Goal: Navigation & Orientation: Find specific page/section

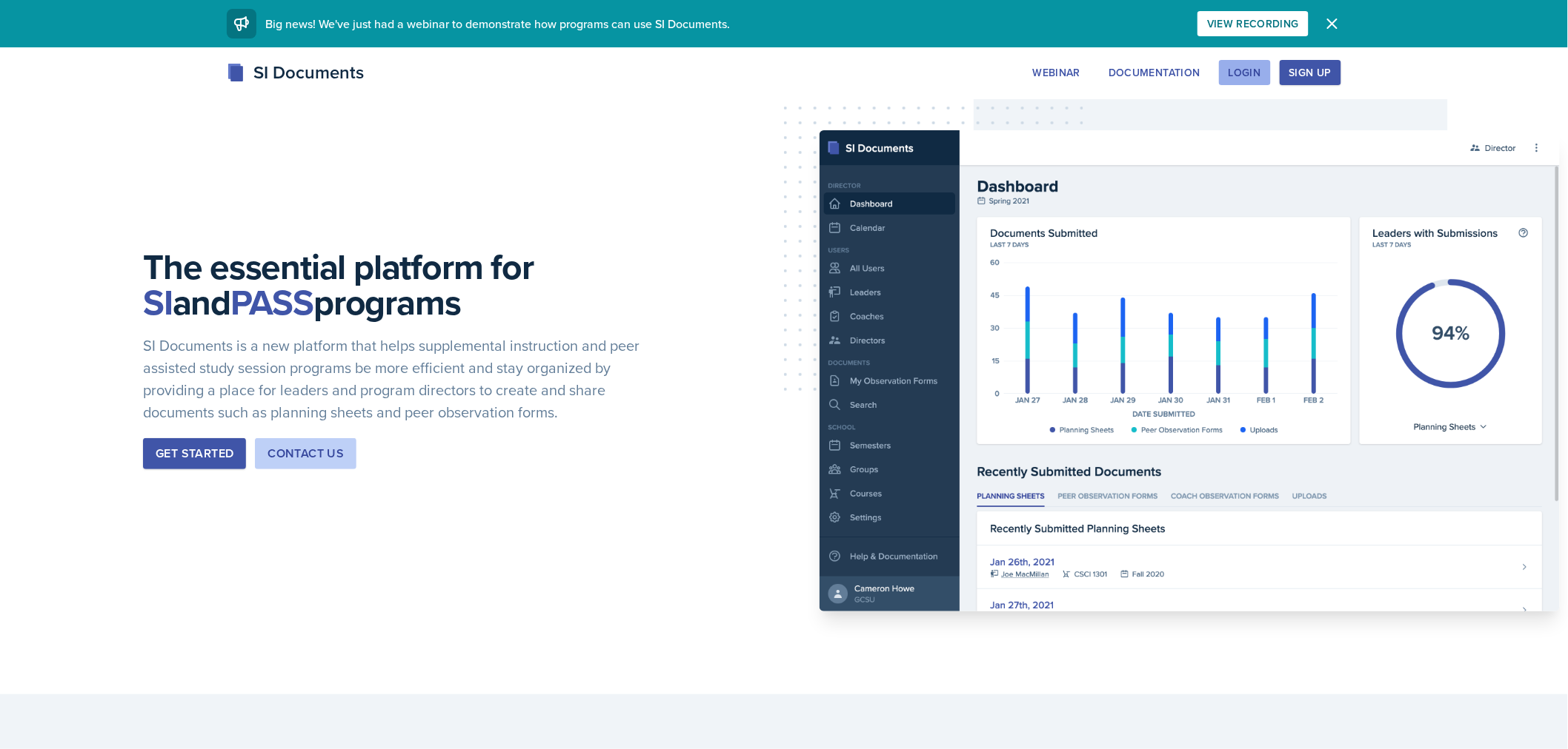
click at [1255, 66] on div "Login" at bounding box center [1244, 72] width 32 height 12
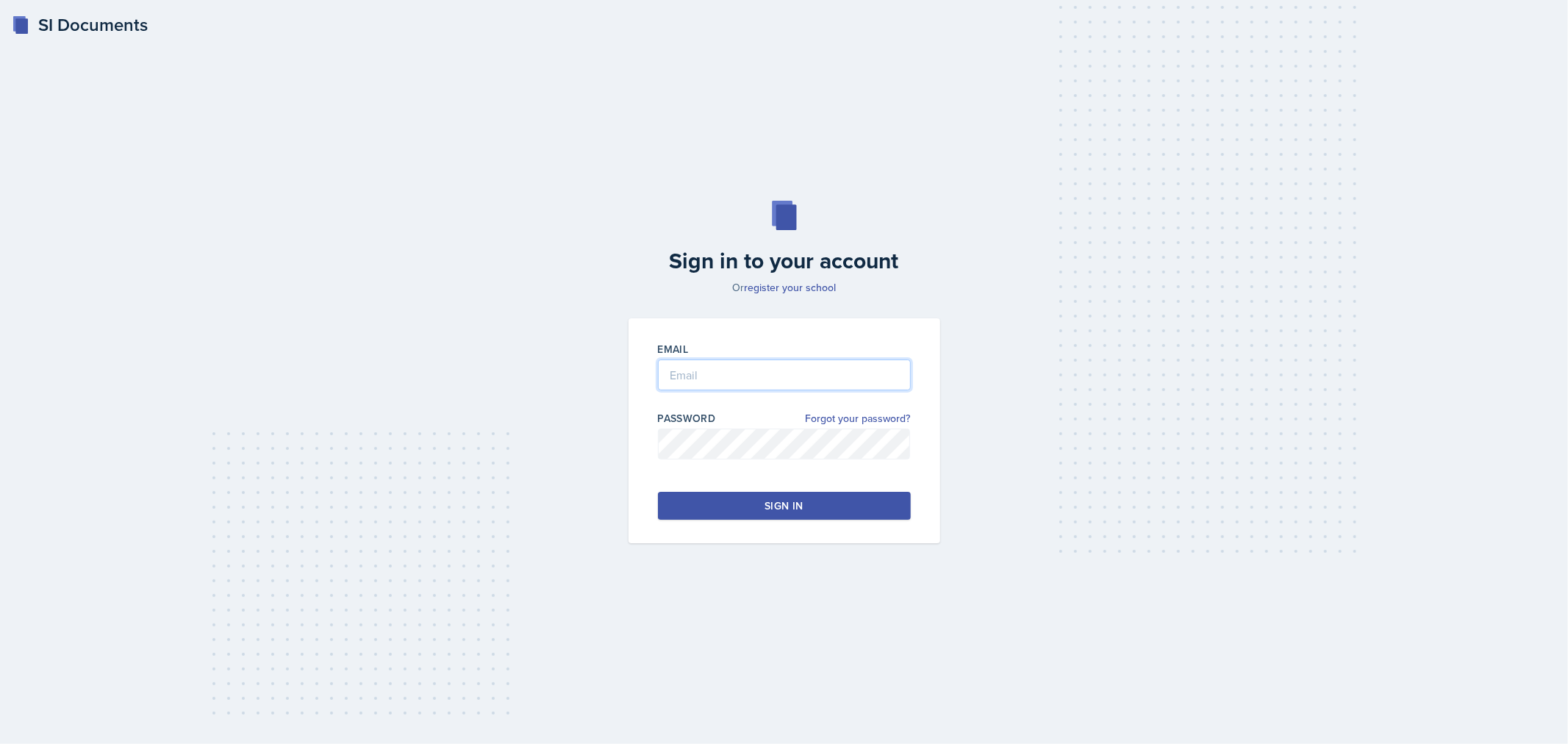
type input "[EMAIL_ADDRESS][DOMAIN_NAME]"
click at [789, 505] on div "Sign in" at bounding box center [784, 506] width 38 height 15
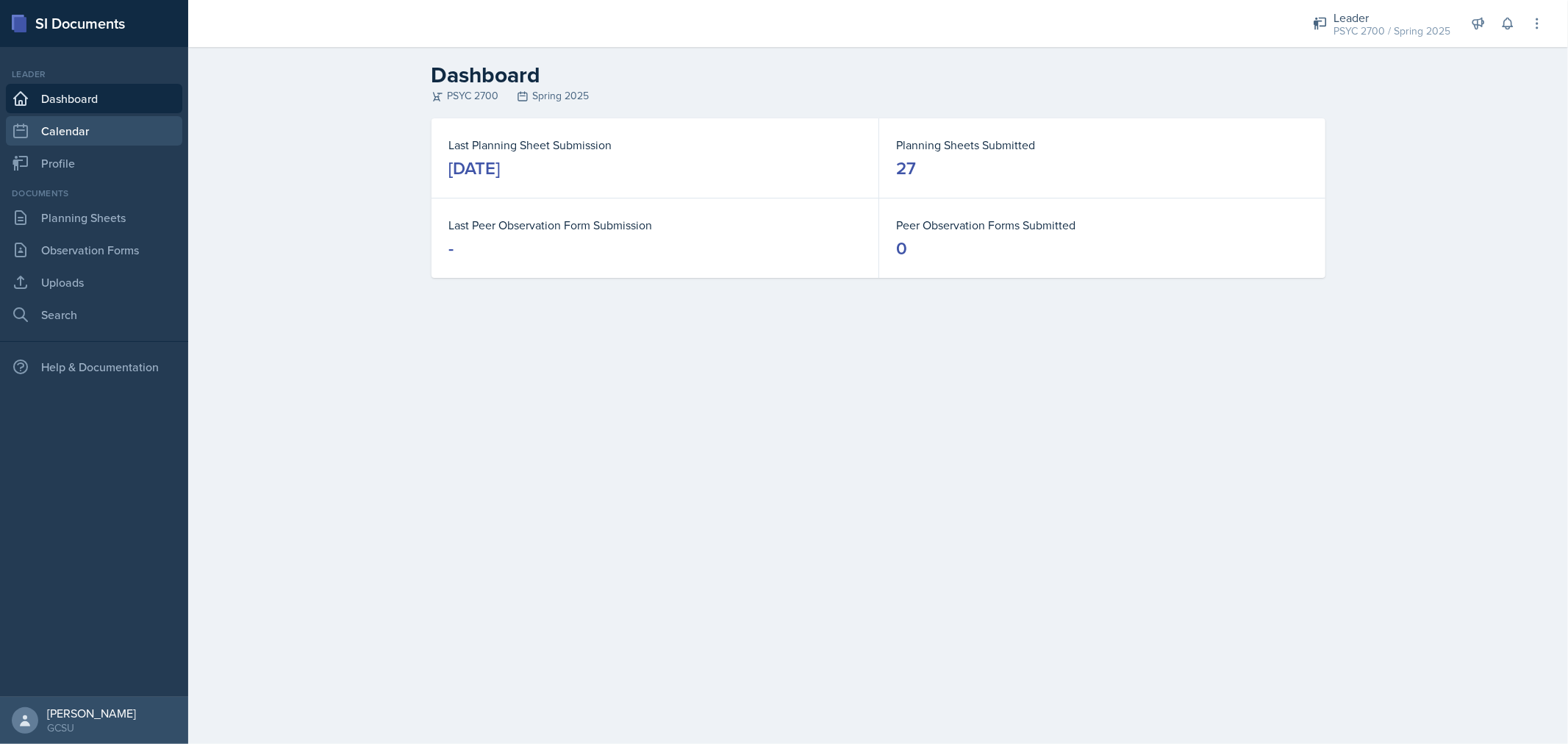
click at [100, 119] on link "Calendar" at bounding box center [93, 131] width 176 height 29
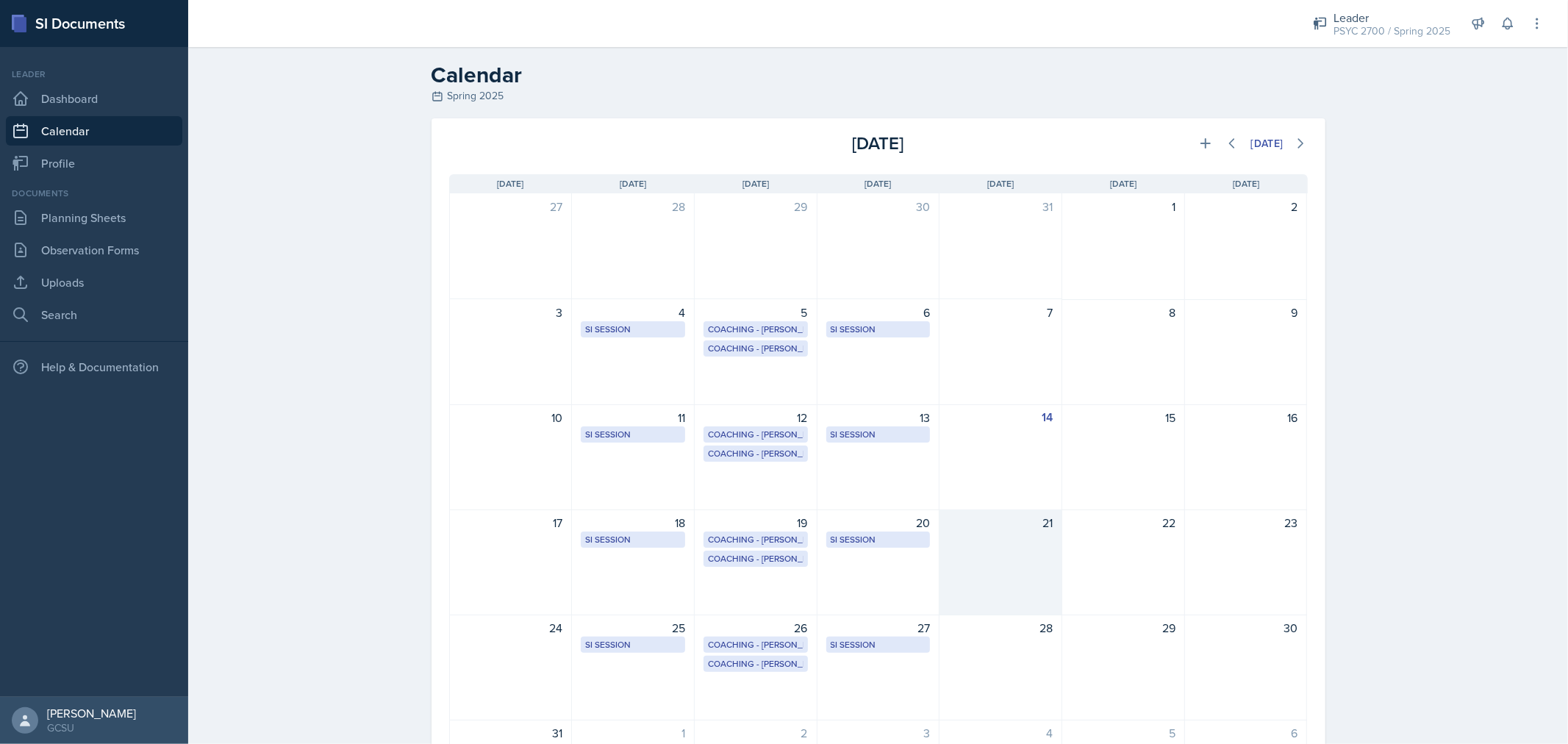
scroll to position [134, 0]
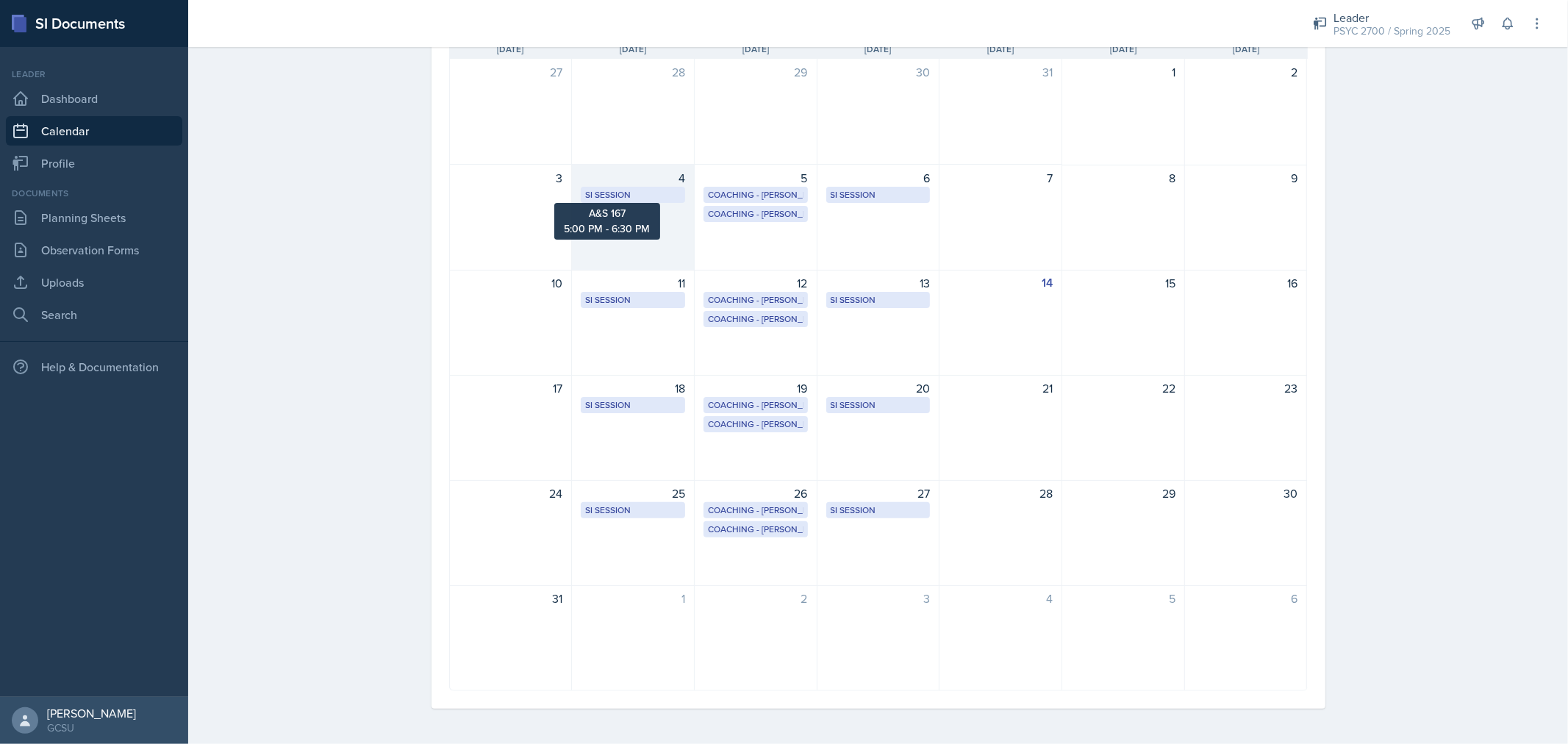
click at [636, 200] on div "SI Session" at bounding box center [633, 195] width 96 height 13
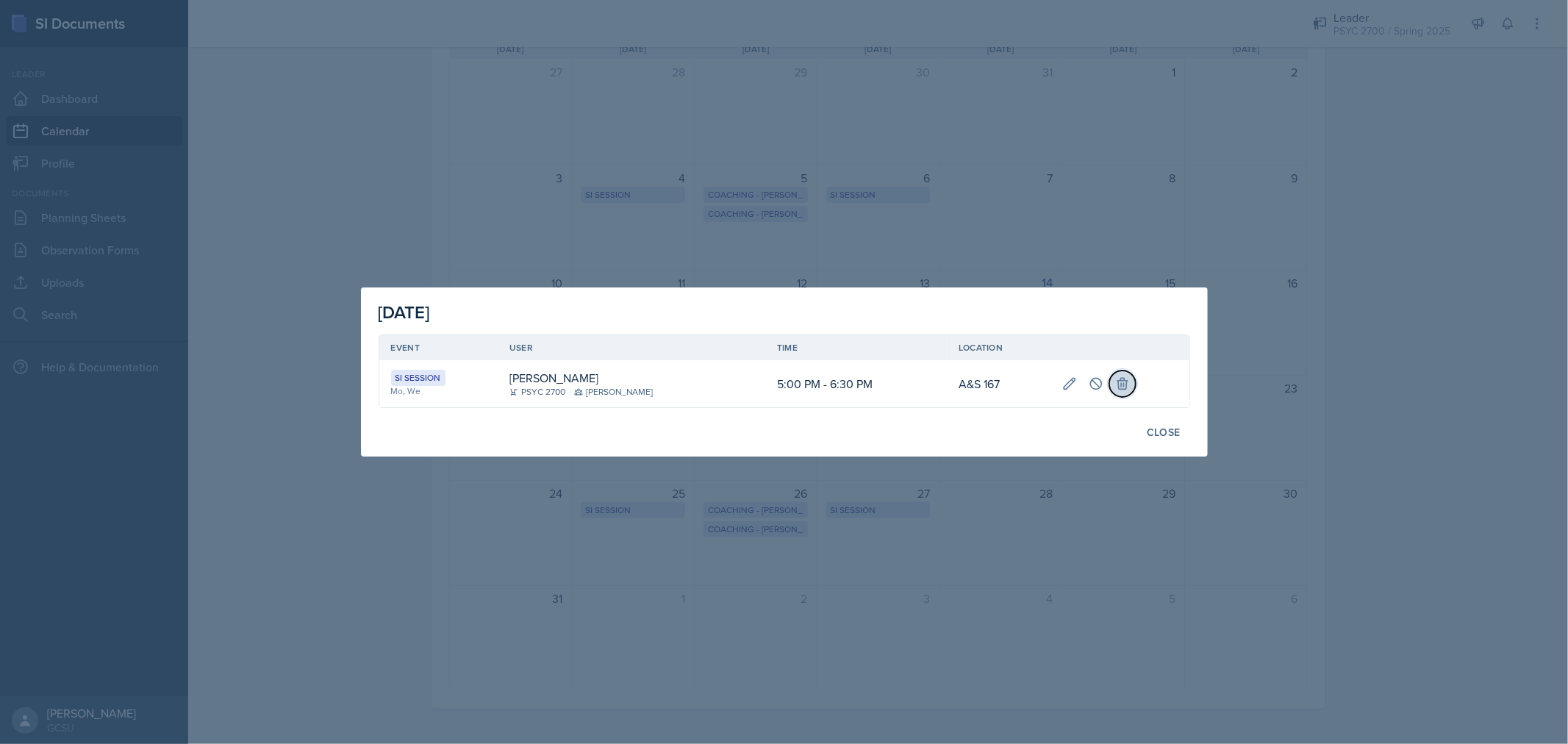
click at [1116, 390] on icon at bounding box center [1123, 384] width 15 height 15
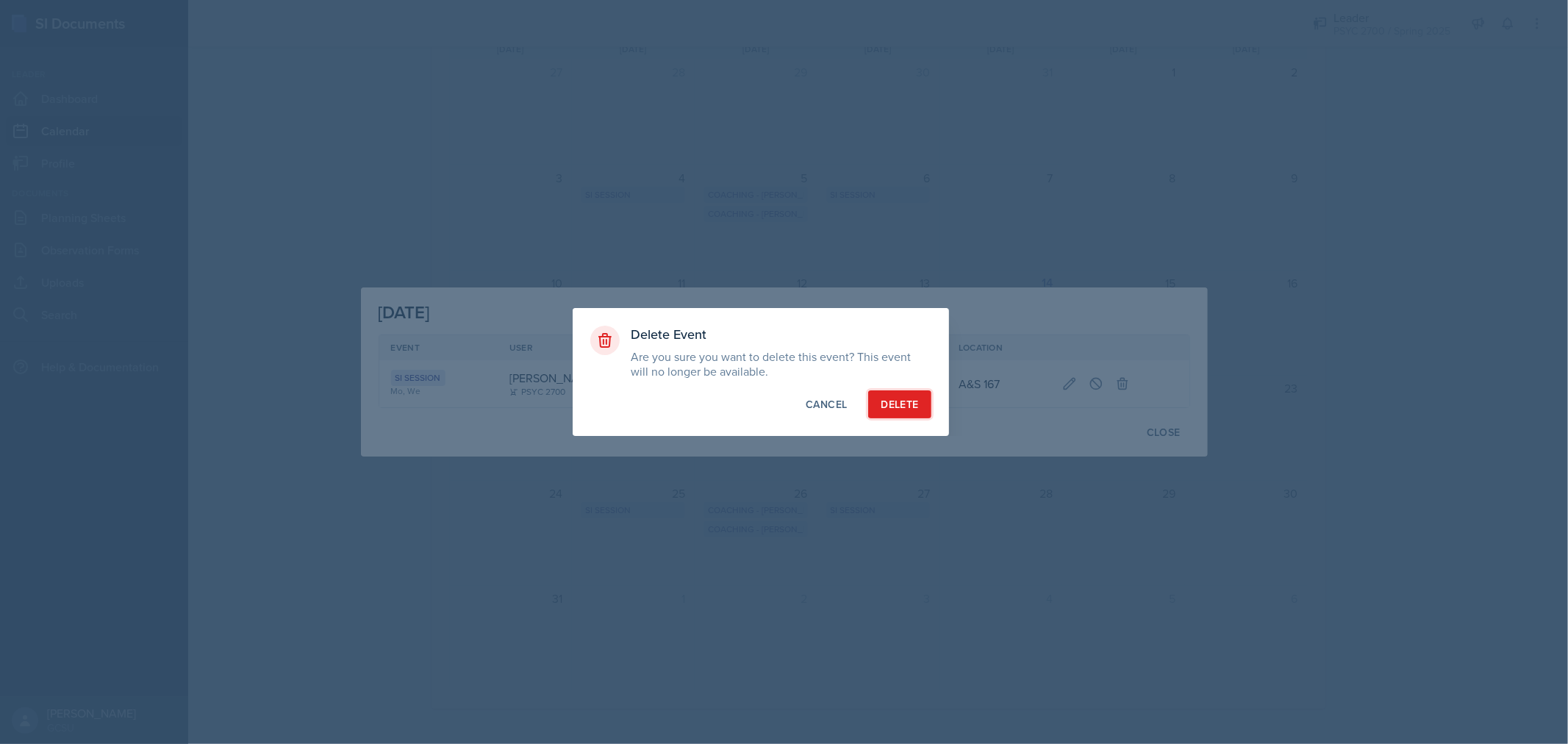
click at [912, 408] on div "Delete" at bounding box center [899, 405] width 37 height 15
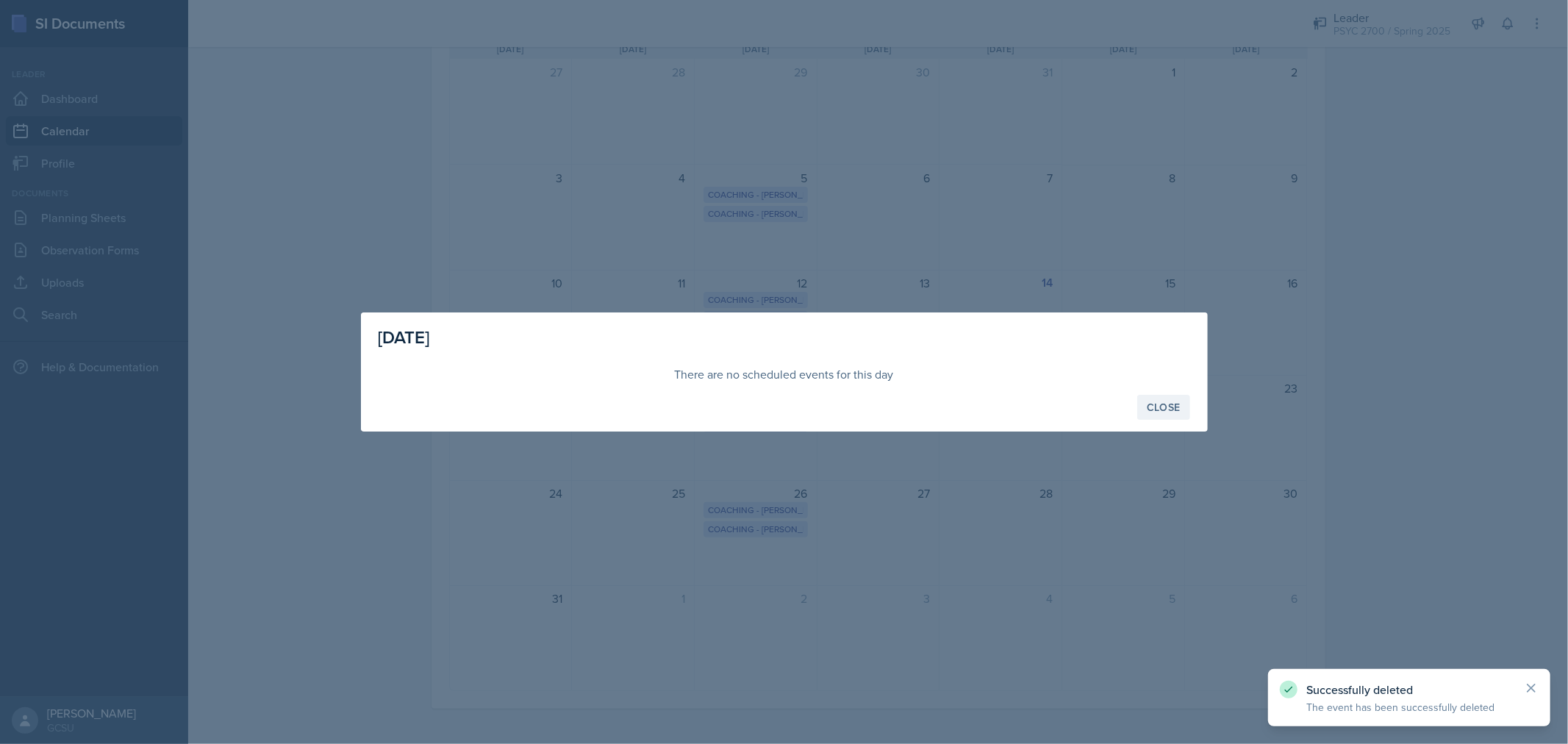
click at [1171, 417] on button "Close" at bounding box center [1164, 407] width 53 height 25
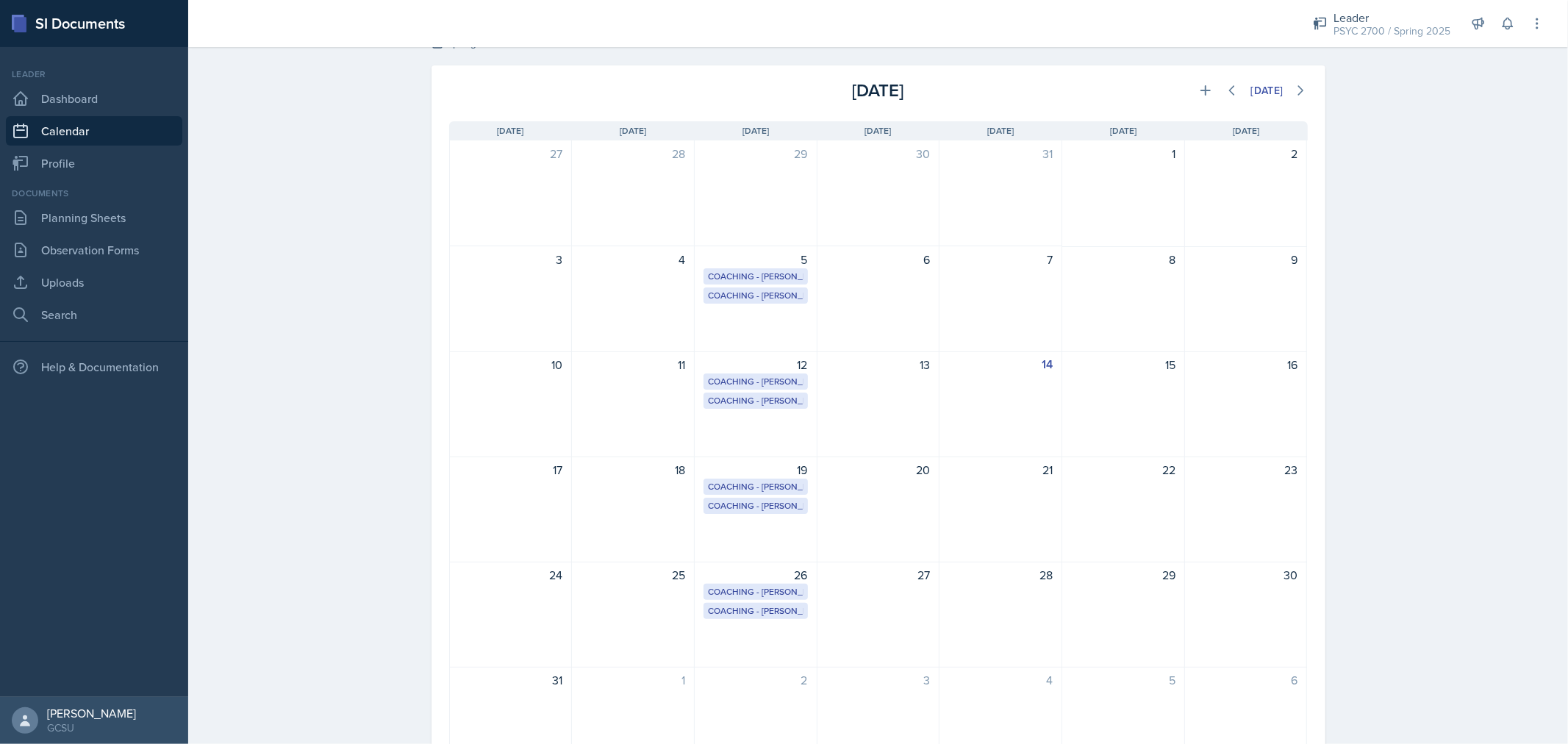
scroll to position [0, 0]
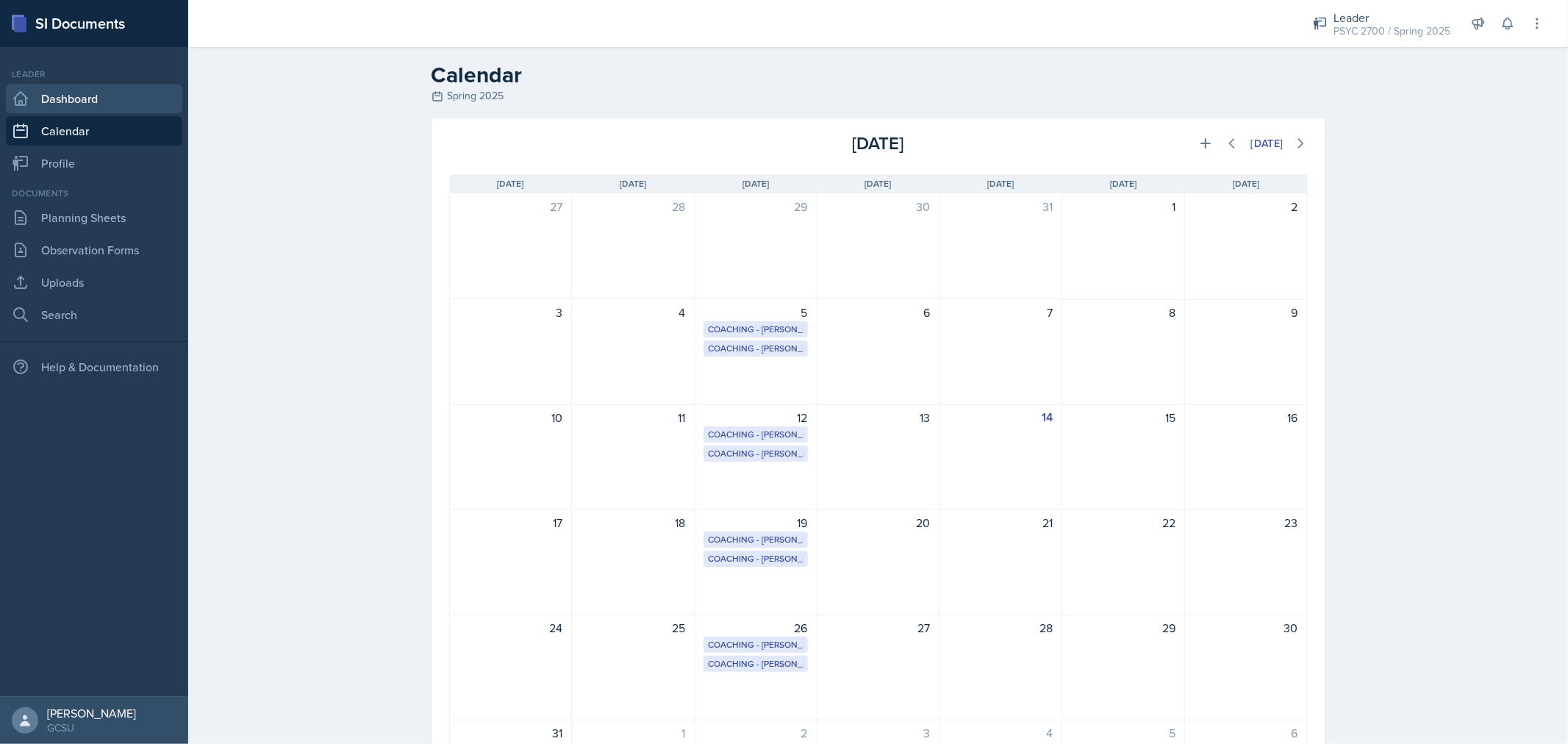
click at [89, 107] on link "Dashboard" at bounding box center [93, 99] width 176 height 29
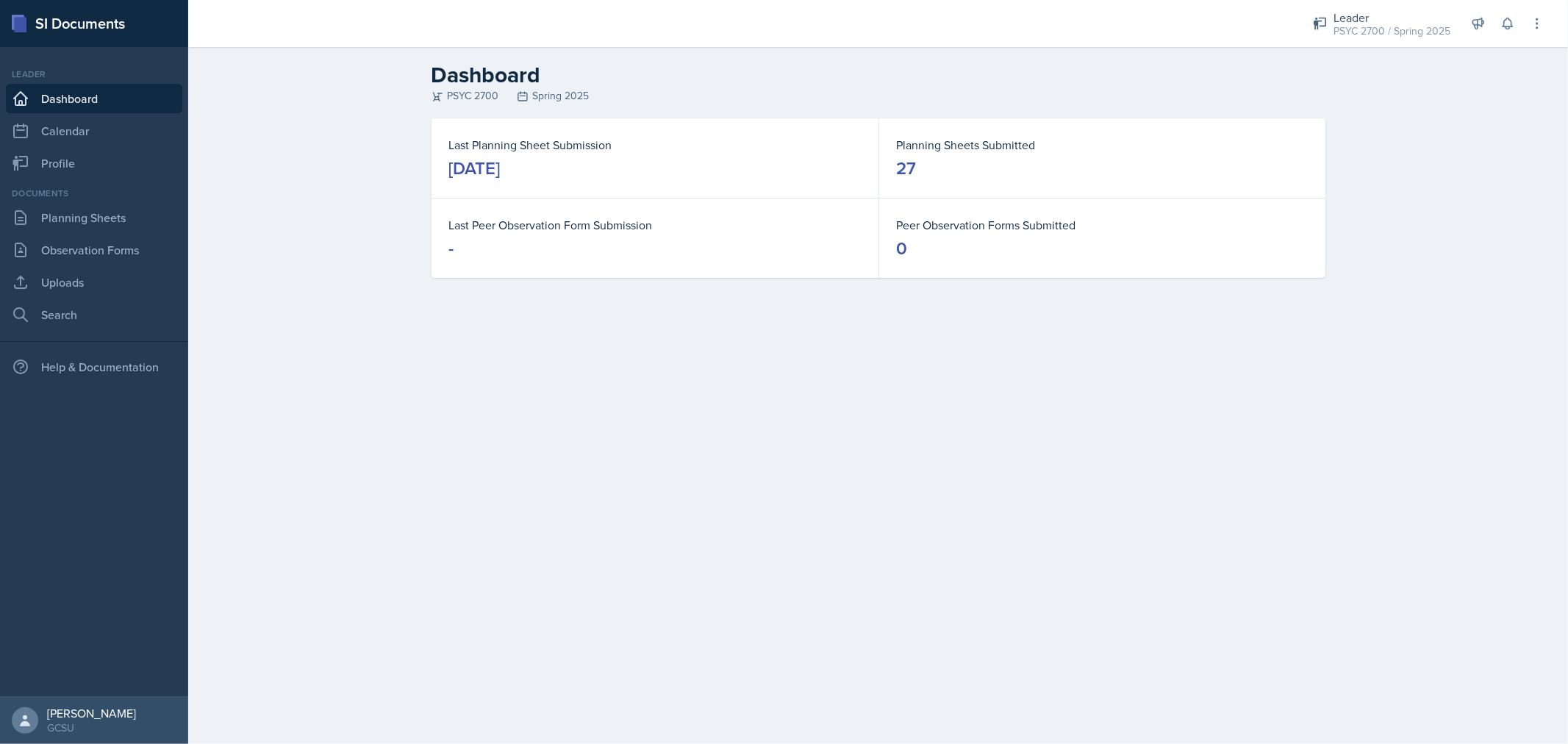
click at [1552, 26] on div "Leader PSYC 2700 / Spring 2025 Leader PSYC 2700 / Fall 2025 Leader PSYC 2700 / …" at bounding box center [878, 24] width 1380 height 48
click at [1544, 26] on icon at bounding box center [1538, 24] width 15 height 15
click at [1364, 27] on div "PSYC 2700 / Spring 2025" at bounding box center [1393, 31] width 117 height 16
click at [406, 366] on main "Dashboard PSYC 2700 Spring 2025 Last Planning Sheet Submission [DATE] Planning …" at bounding box center [878, 396] width 1380 height 697
click at [1377, 41] on div "Leader PSYC 2700 / Spring 2025" at bounding box center [1383, 24] width 155 height 39
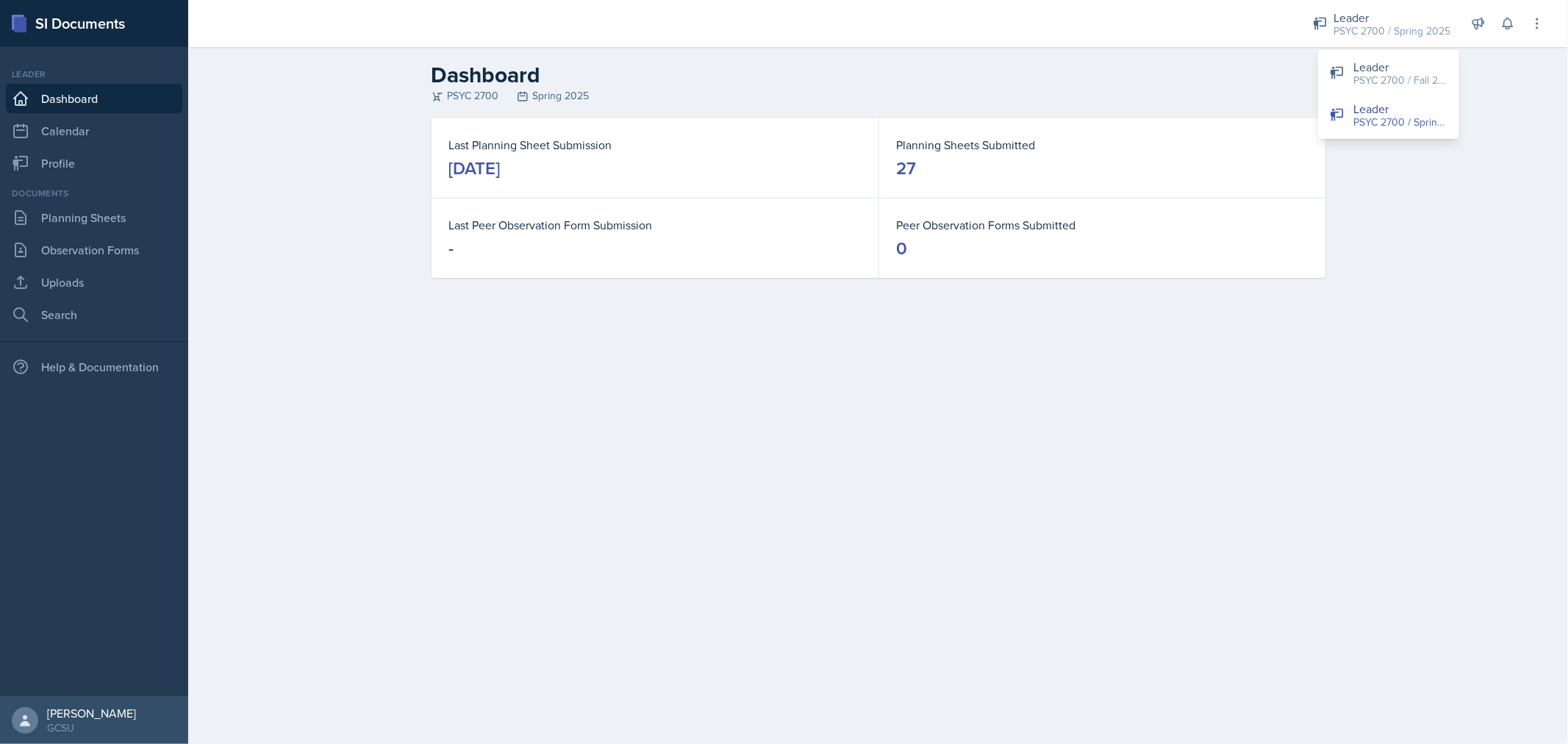
click at [1493, 61] on header "Dashboard PSYC 2700 Spring 2025" at bounding box center [878, 83] width 1380 height 71
click at [1493, 60] on header "Dashboard PSYC 2700 Spring 2025" at bounding box center [878, 83] width 1380 height 71
click at [1435, 37] on div "PSYC 2700 / Spring 2025" at bounding box center [1393, 31] width 117 height 16
click at [1386, 69] on div "Leader" at bounding box center [1401, 67] width 94 height 17
click at [92, 133] on link "Calendar" at bounding box center [93, 131] width 176 height 29
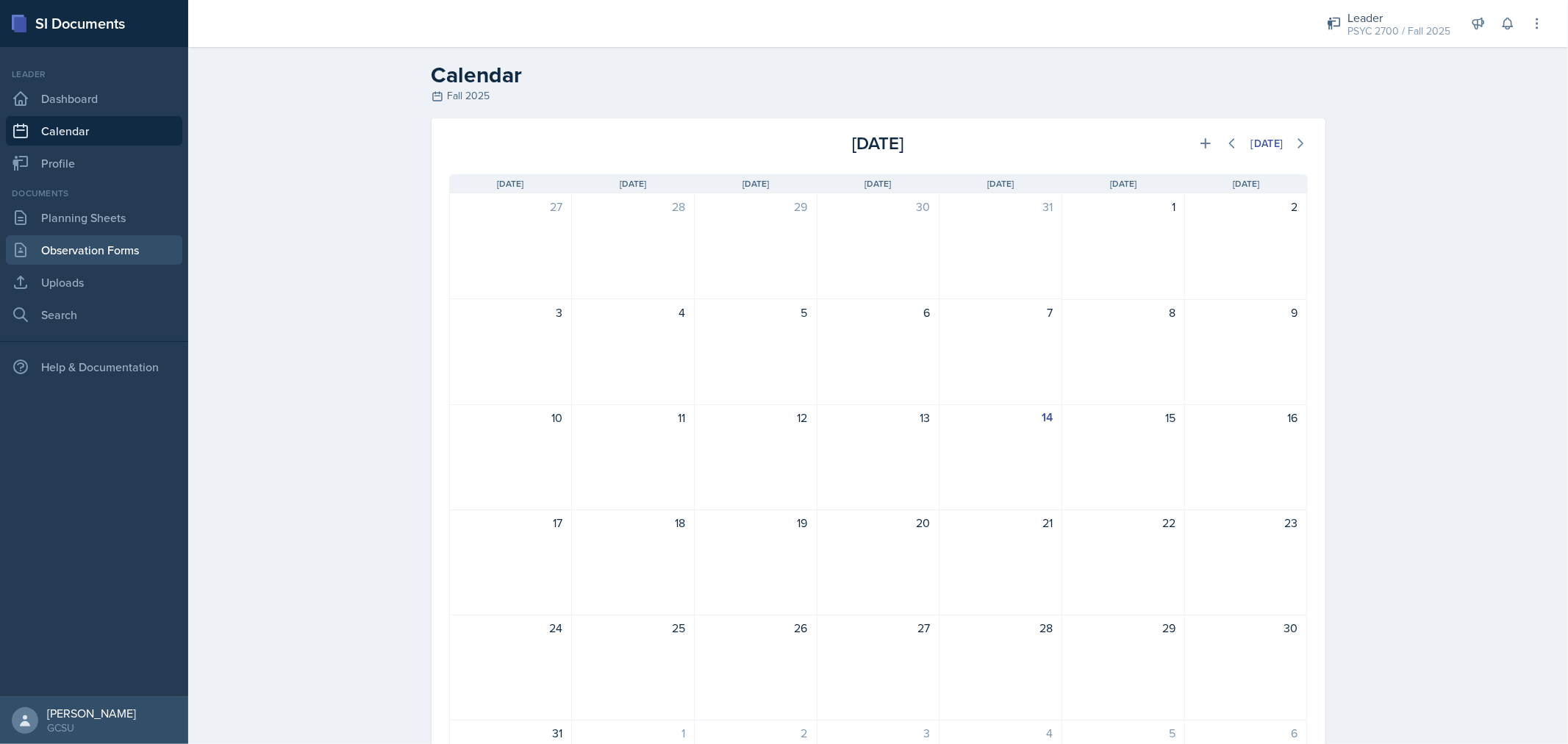
click at [90, 261] on link "Observation Forms" at bounding box center [93, 250] width 176 height 29
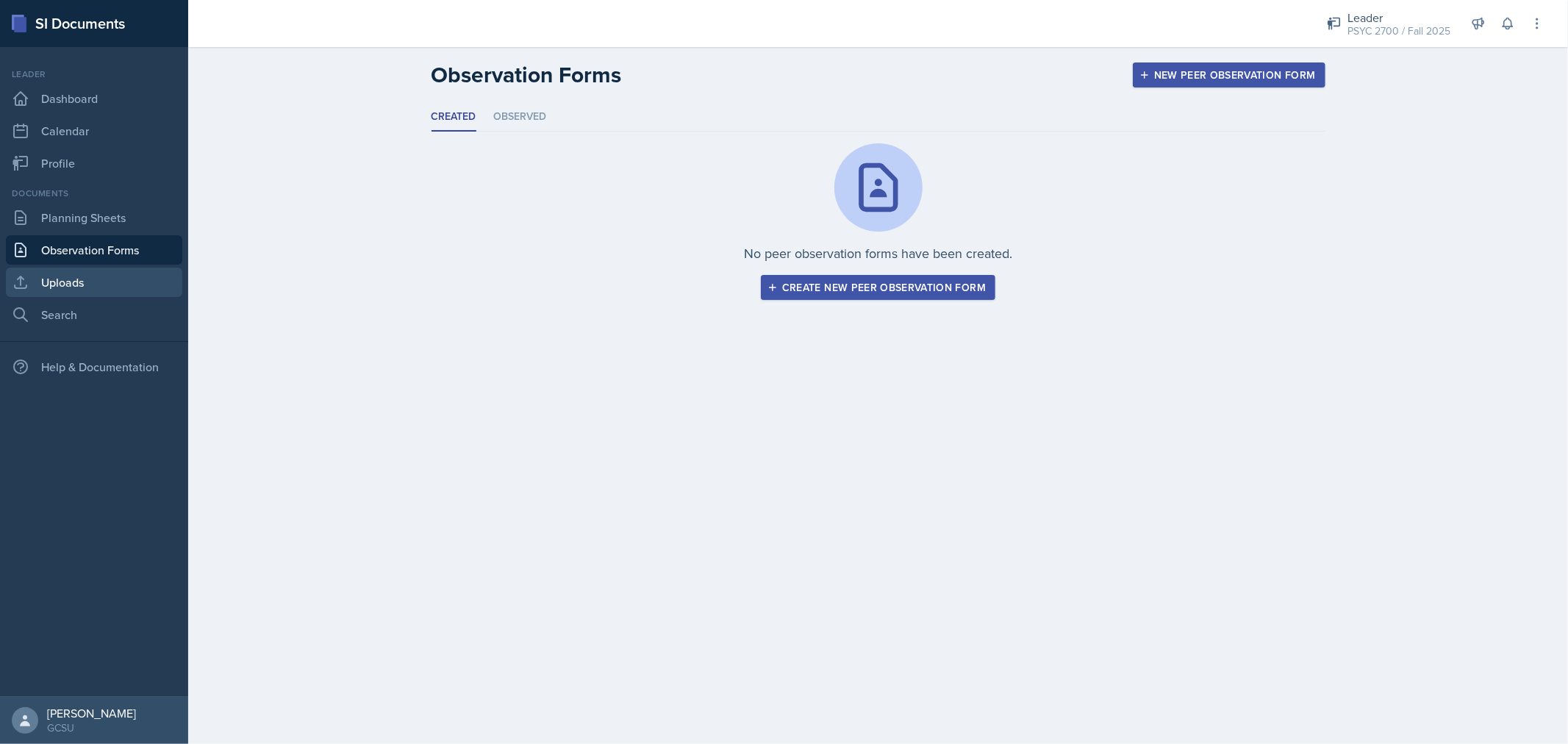
click at [61, 282] on link "Uploads" at bounding box center [93, 282] width 176 height 29
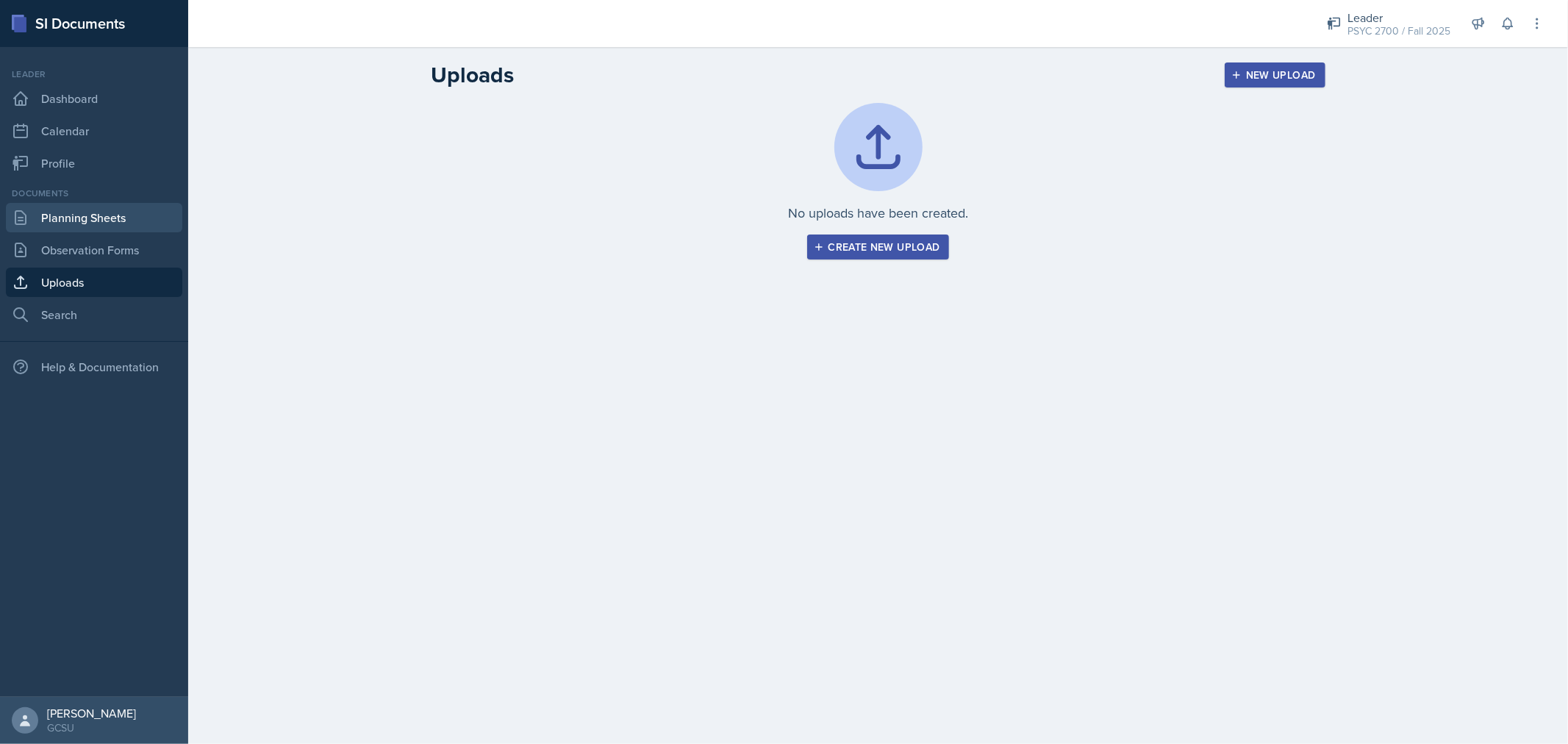
click at [114, 224] on link "Planning Sheets" at bounding box center [93, 218] width 176 height 29
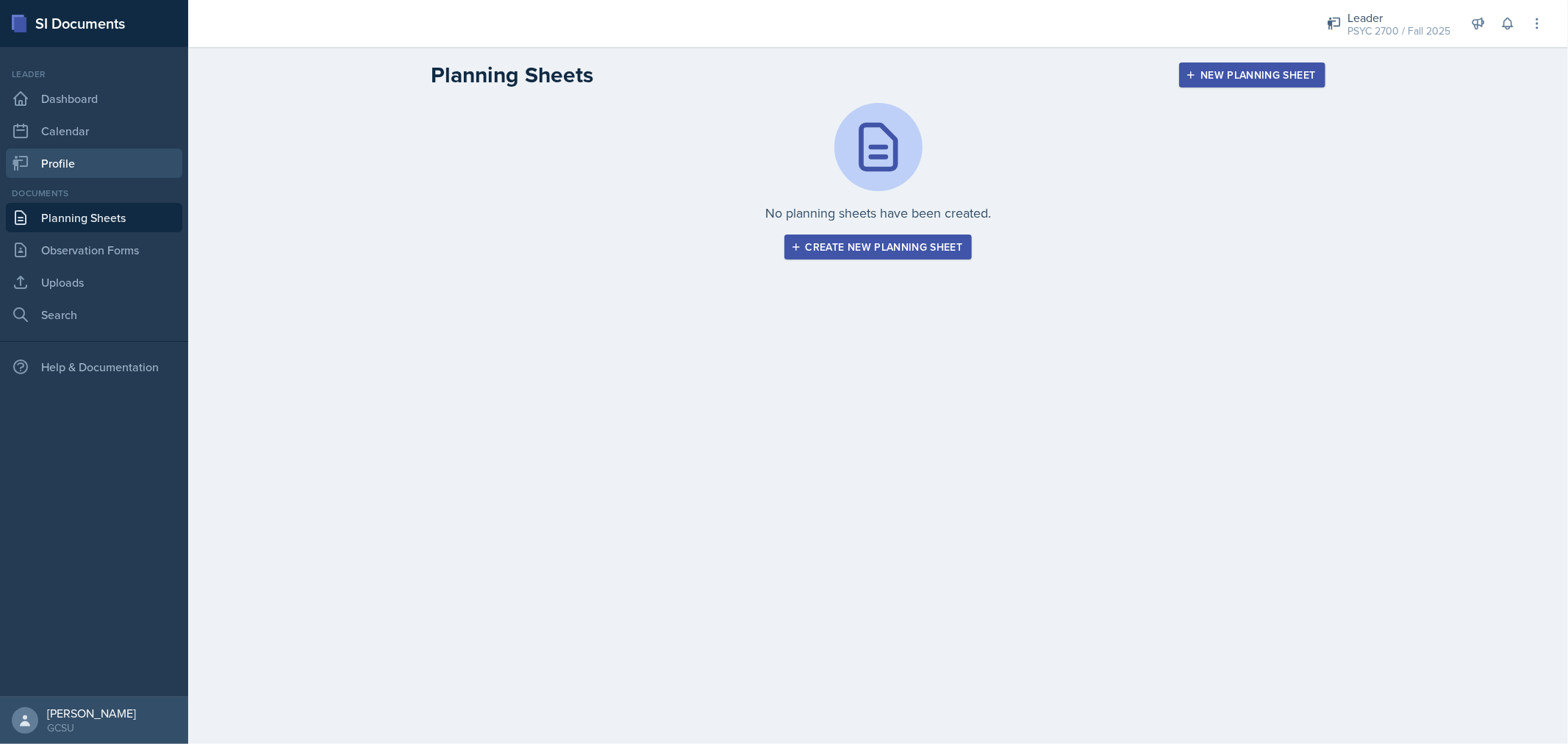
click at [89, 164] on link "Profile" at bounding box center [93, 164] width 176 height 29
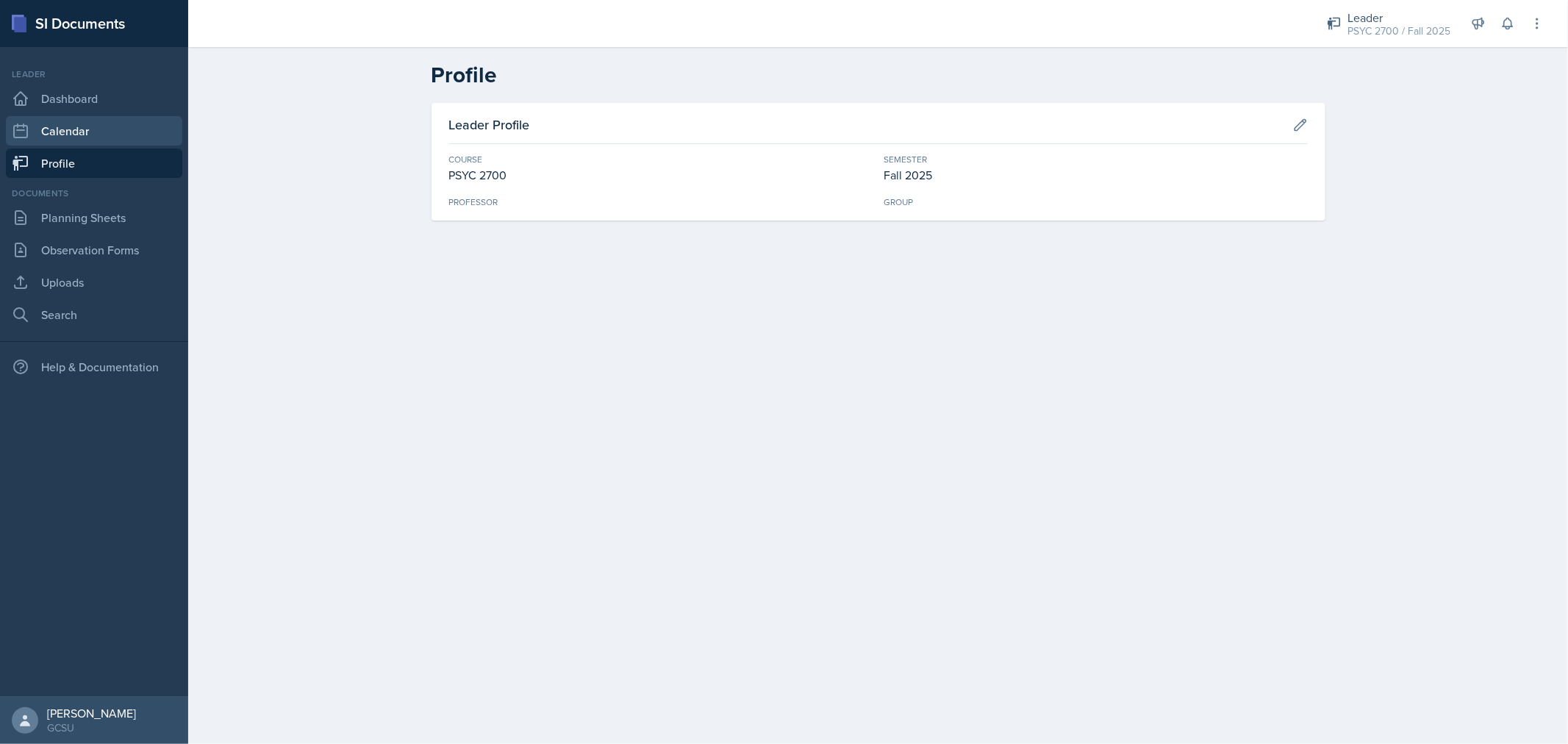
click at [91, 133] on link "Calendar" at bounding box center [93, 131] width 176 height 29
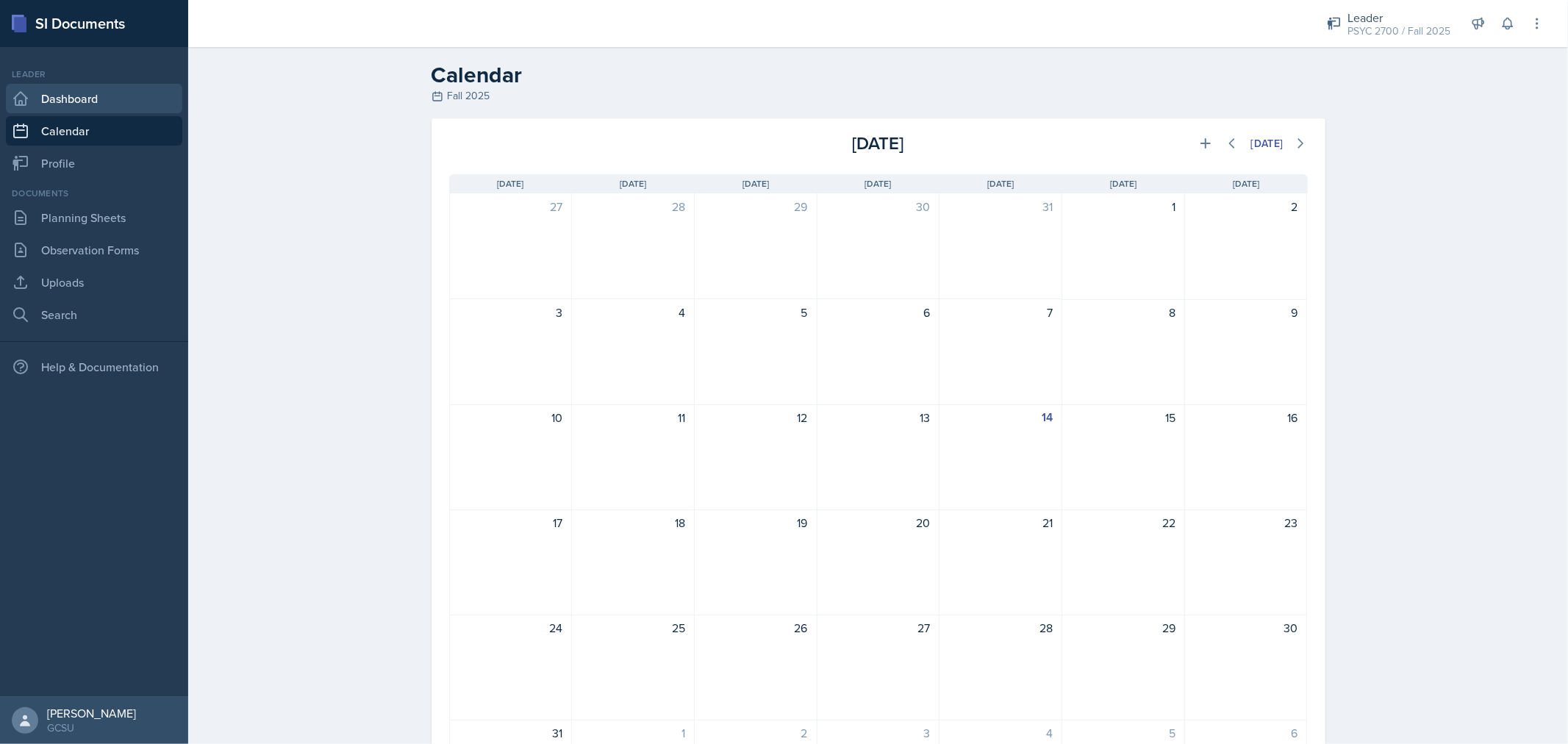
click at [89, 112] on link "Dashboard" at bounding box center [93, 99] width 176 height 29
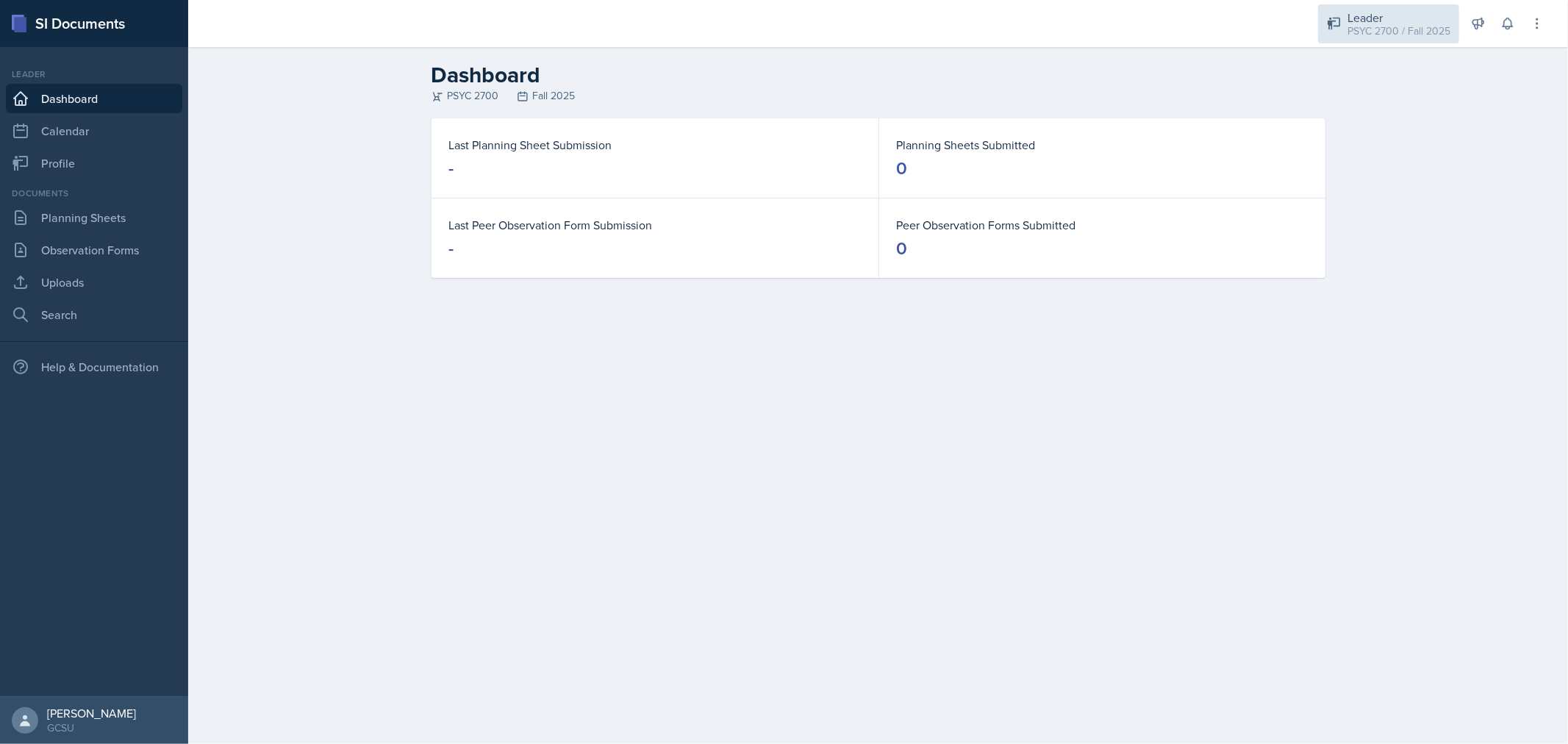
click at [1363, 16] on div "Leader" at bounding box center [1399, 17] width 103 height 17
click at [1186, 89] on div "PSYC 2700 Fall 2025" at bounding box center [878, 96] width 895 height 16
